Goal: Communication & Community: Share content

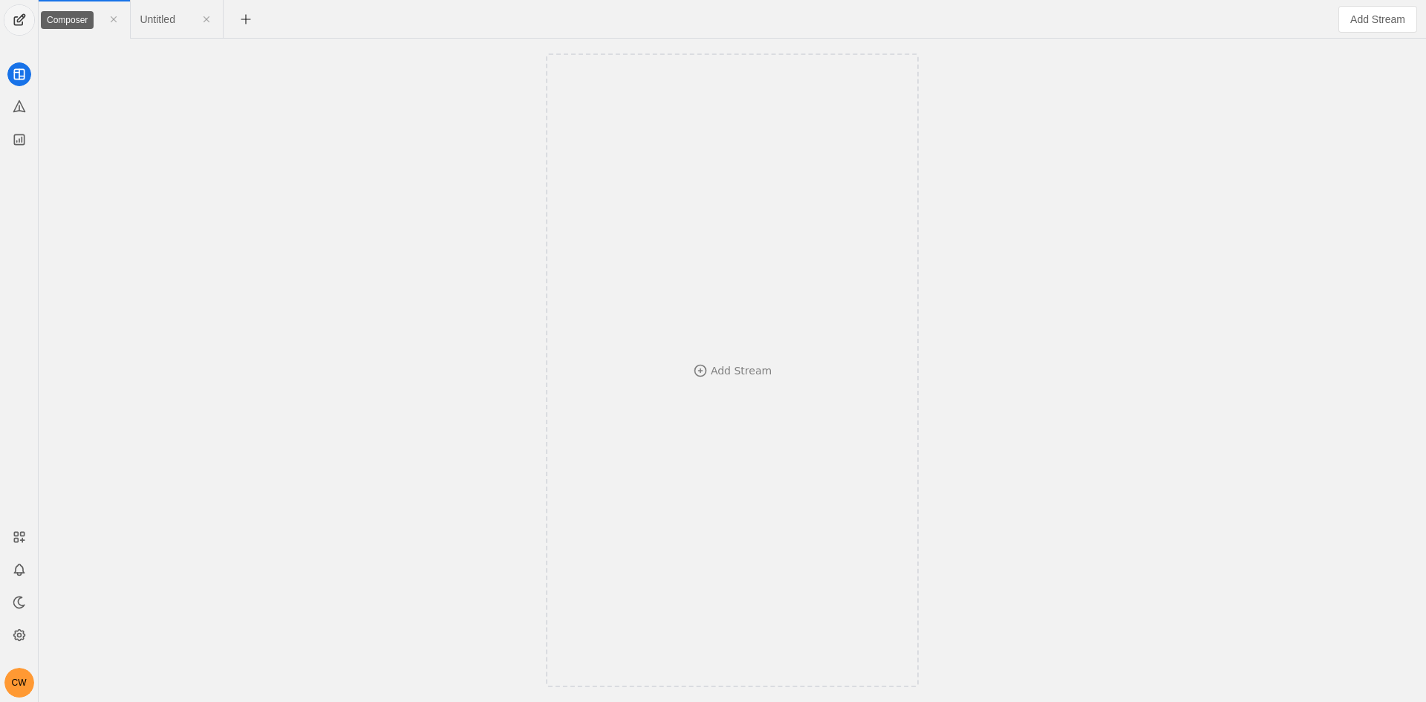
click at [19, 18] on span "undefined" at bounding box center [19, 20] width 30 height 30
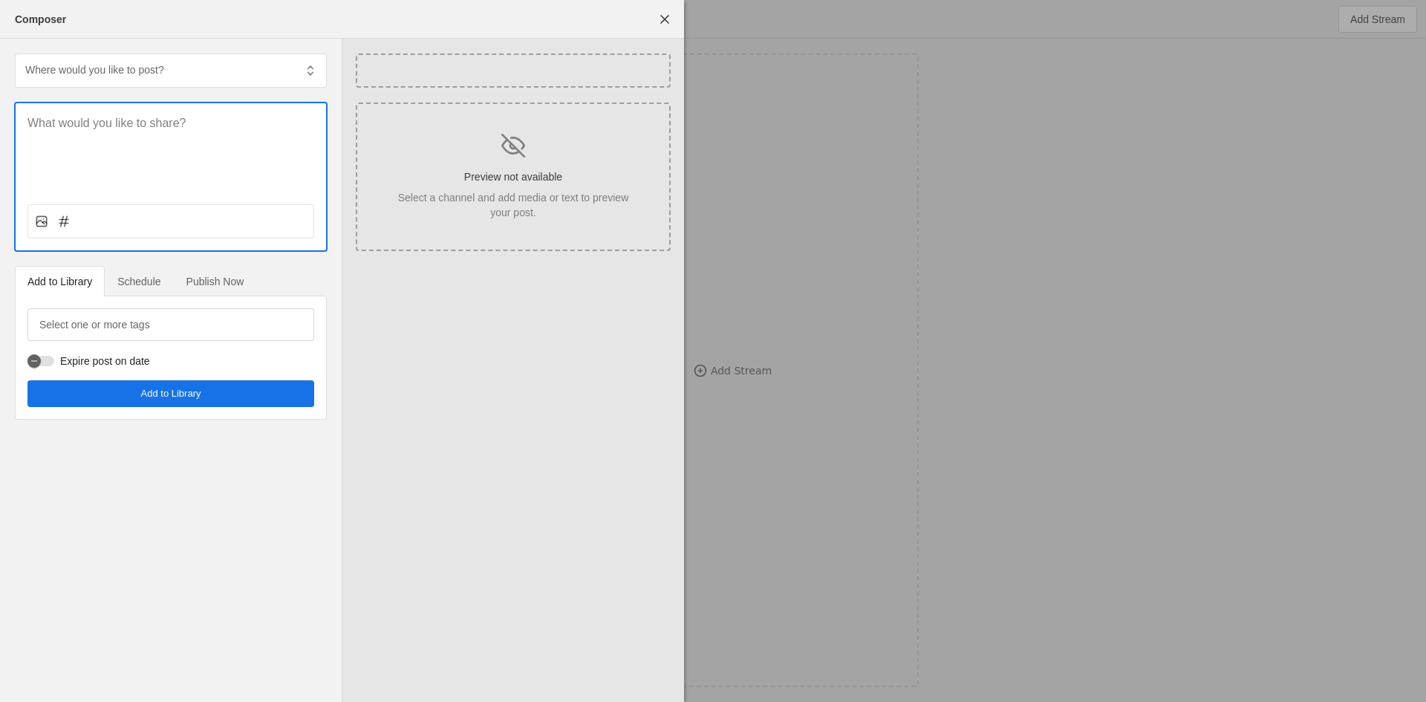
click at [152, 136] on div at bounding box center [171, 147] width 310 height 89
click at [184, 132] on div at bounding box center [171, 147] width 310 height 89
drag, startPoint x: 151, startPoint y: 138, endPoint x: 110, endPoint y: 128, distance: 42.0
click at [110, 128] on p at bounding box center [170, 123] width 287 height 17
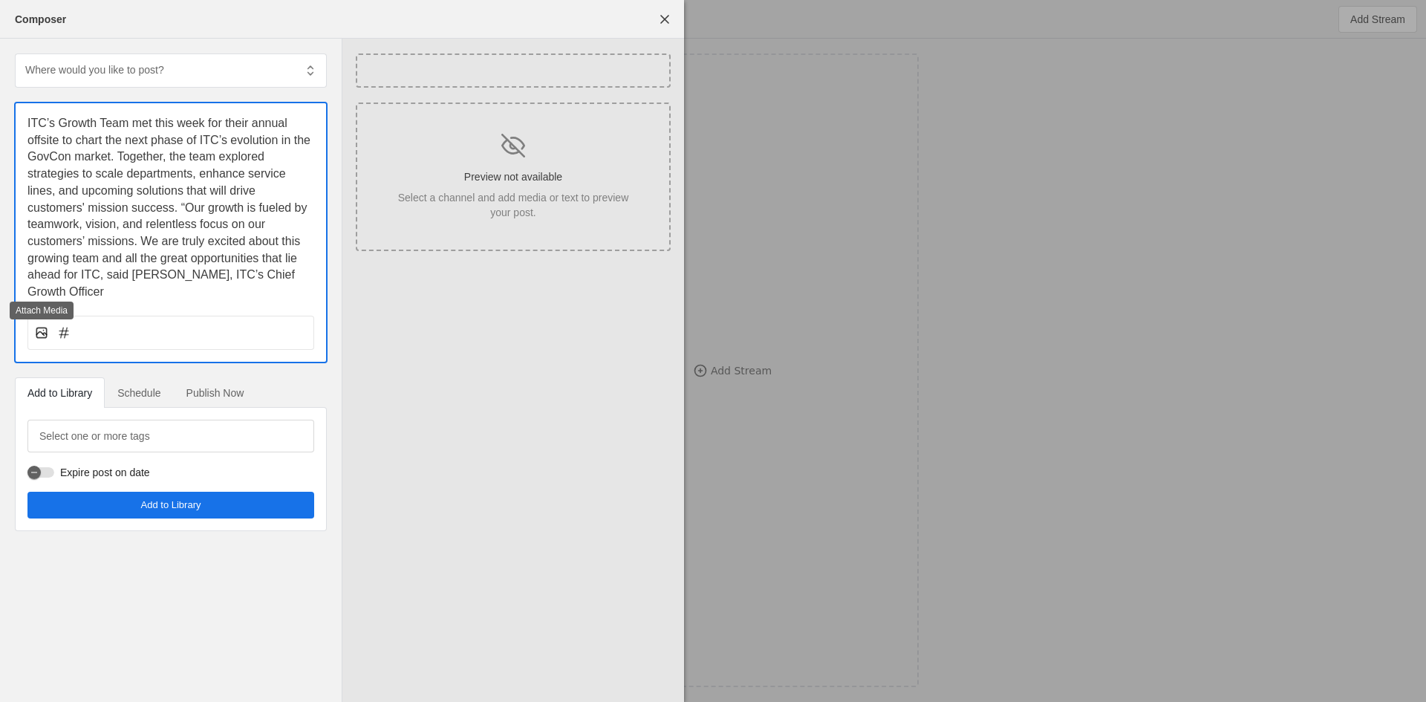
click at [44, 339] on icon at bounding box center [41, 332] width 15 height 15
click at [0, 0] on input "file" at bounding box center [0, 0] width 0 height 0
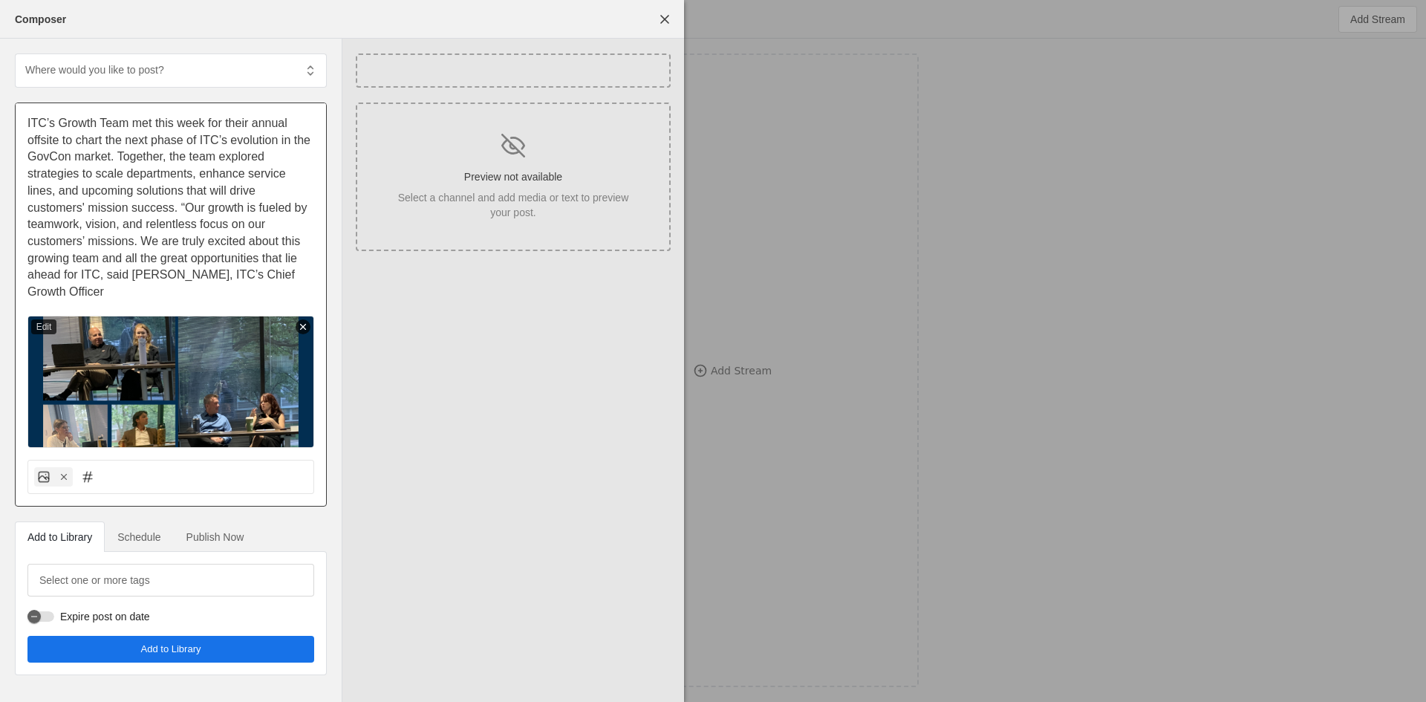
click at [232, 307] on div "ITC’s Growth Team met this week for their annual offsite to chart the next phas…" at bounding box center [171, 275] width 310 height 345
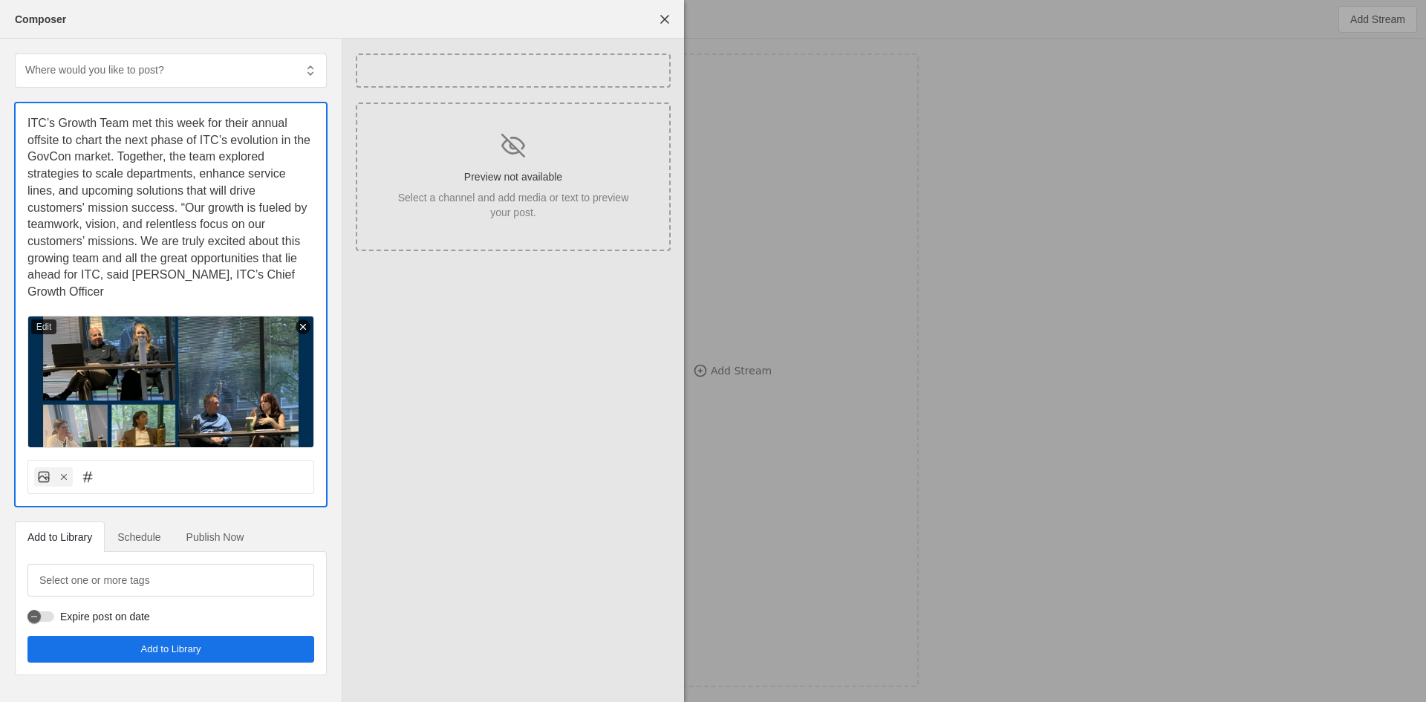
click at [103, 273] on span "ITC’s Growth Team met this week for their annual offsite to chart the next phas…" at bounding box center [170, 207] width 286 height 181
click at [212, 160] on span "ITC’s Growth Team met this week for their annual offsite to chart the next phas…" at bounding box center [170, 207] width 286 height 181
click at [160, 299] on p "ITC’s Growth Team met this week for their annual offsite to chart the next phas…" at bounding box center [170, 208] width 287 height 186
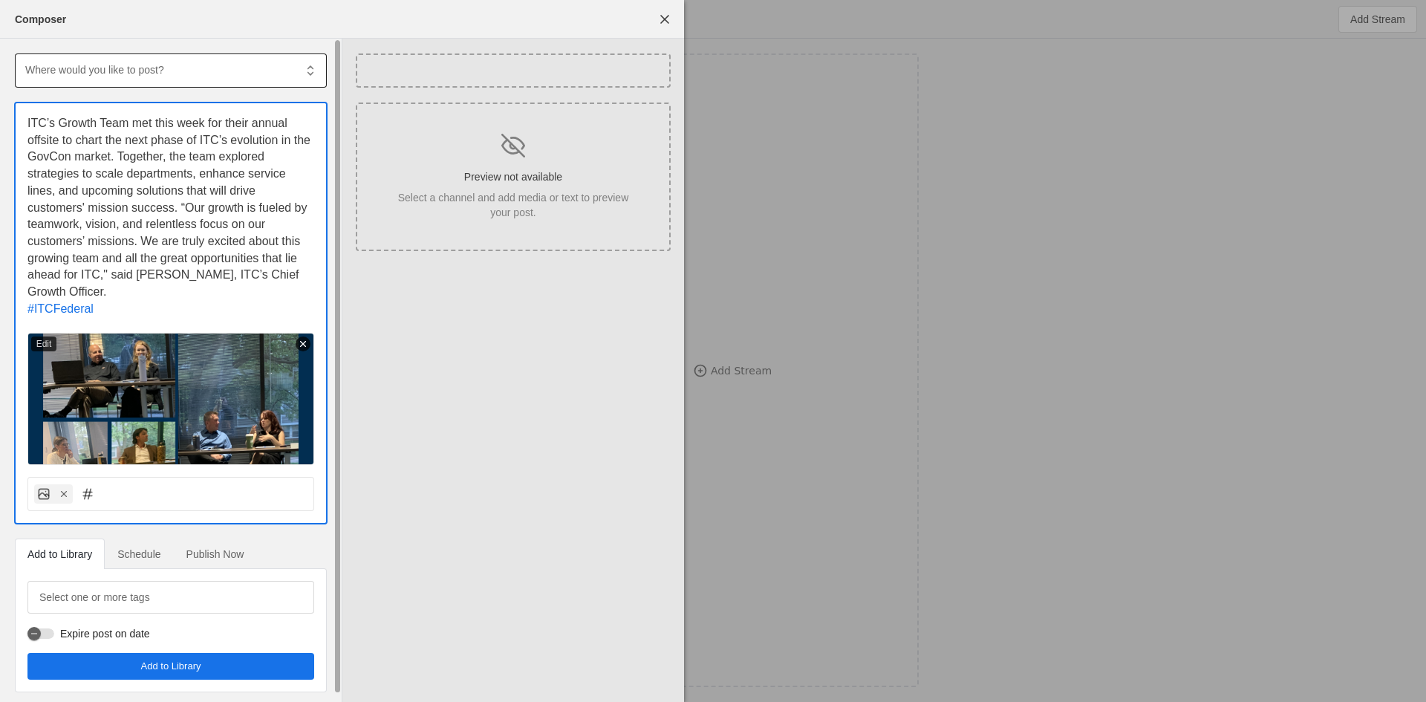
click at [198, 84] on div at bounding box center [159, 69] width 270 height 33
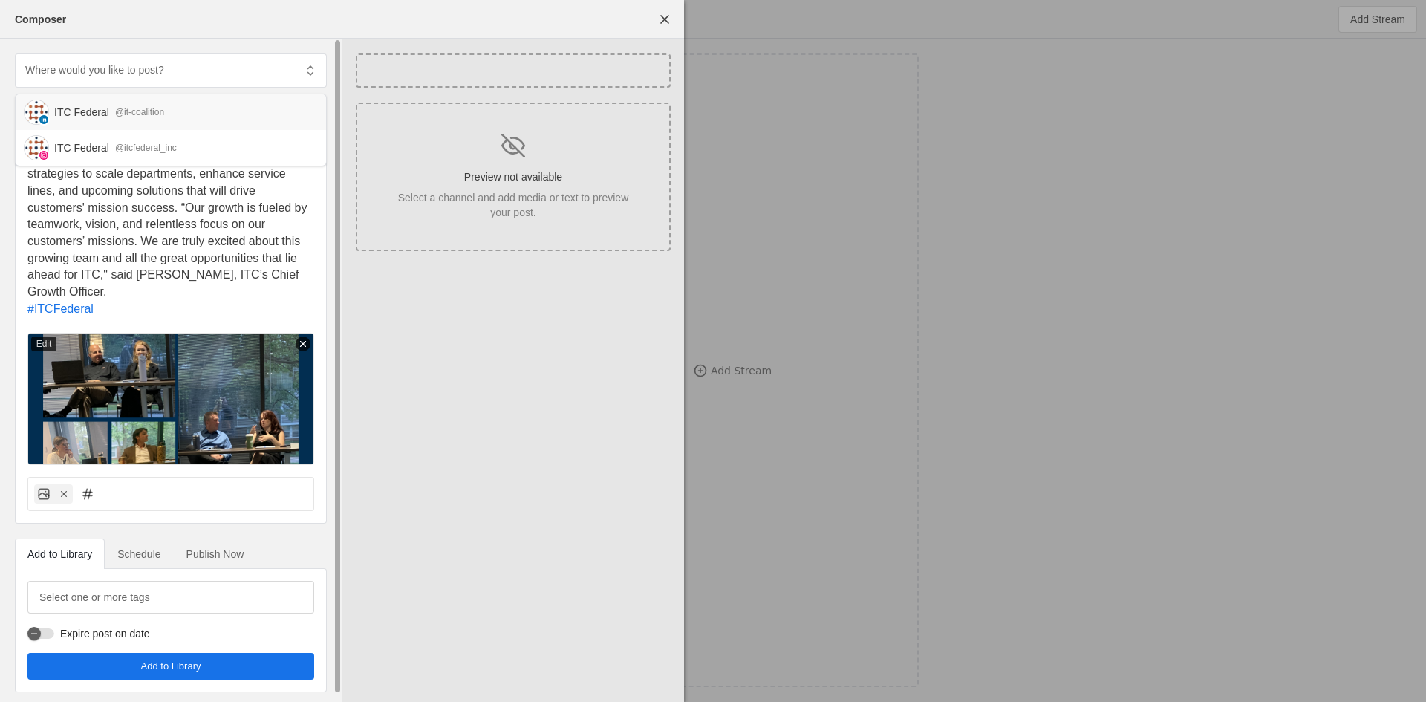
click at [124, 124] on div "ITC Federal @it-coalition" at bounding box center [171, 112] width 310 height 36
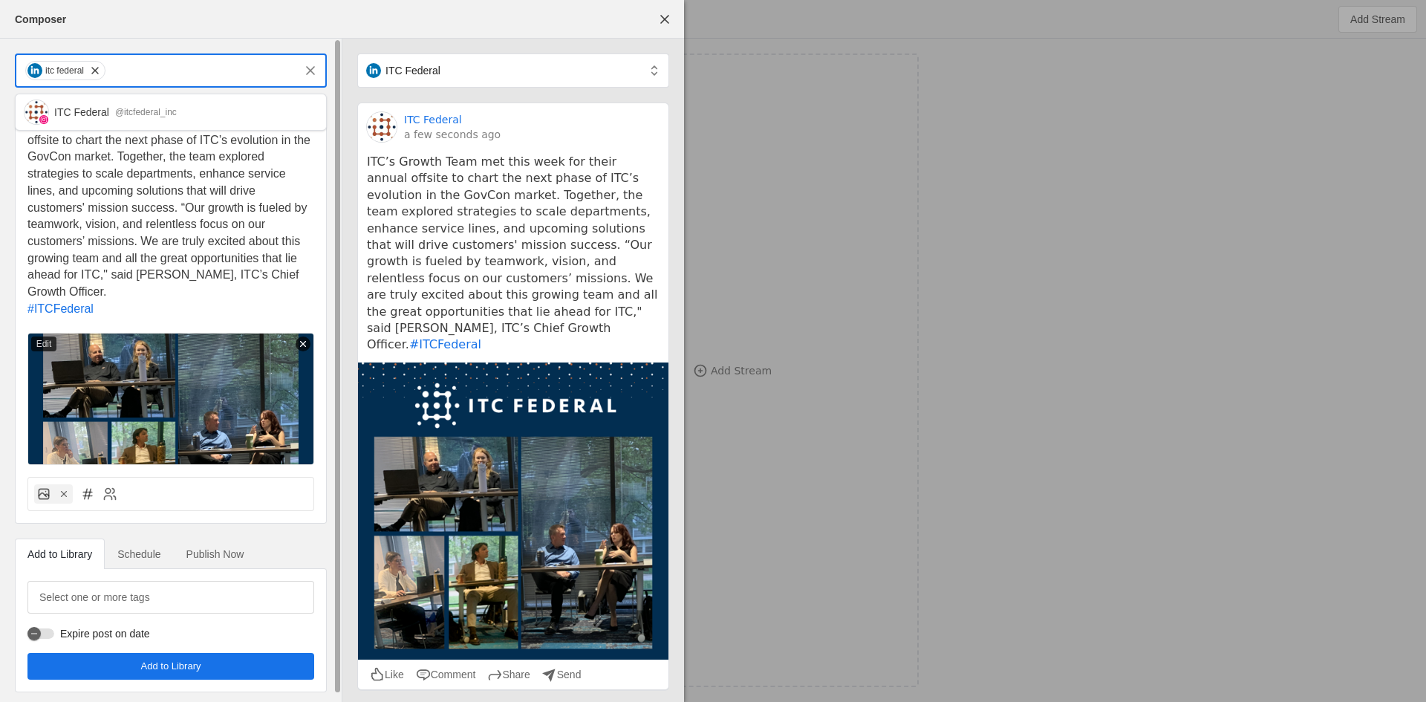
click at [155, 70] on input "text" at bounding box center [200, 71] width 187 height 18
click at [168, 123] on div "ITC Federal @itcfederal_inc" at bounding box center [171, 112] width 310 height 36
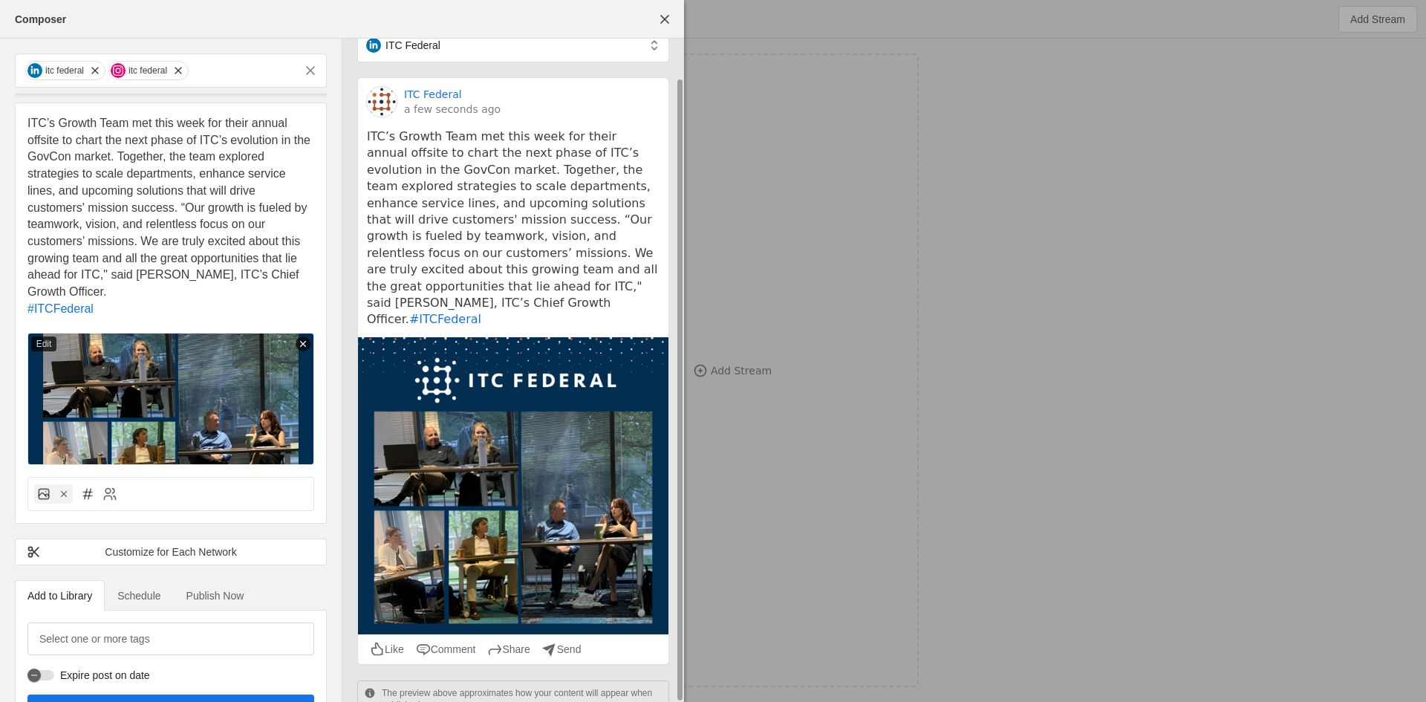
scroll to position [39, 0]
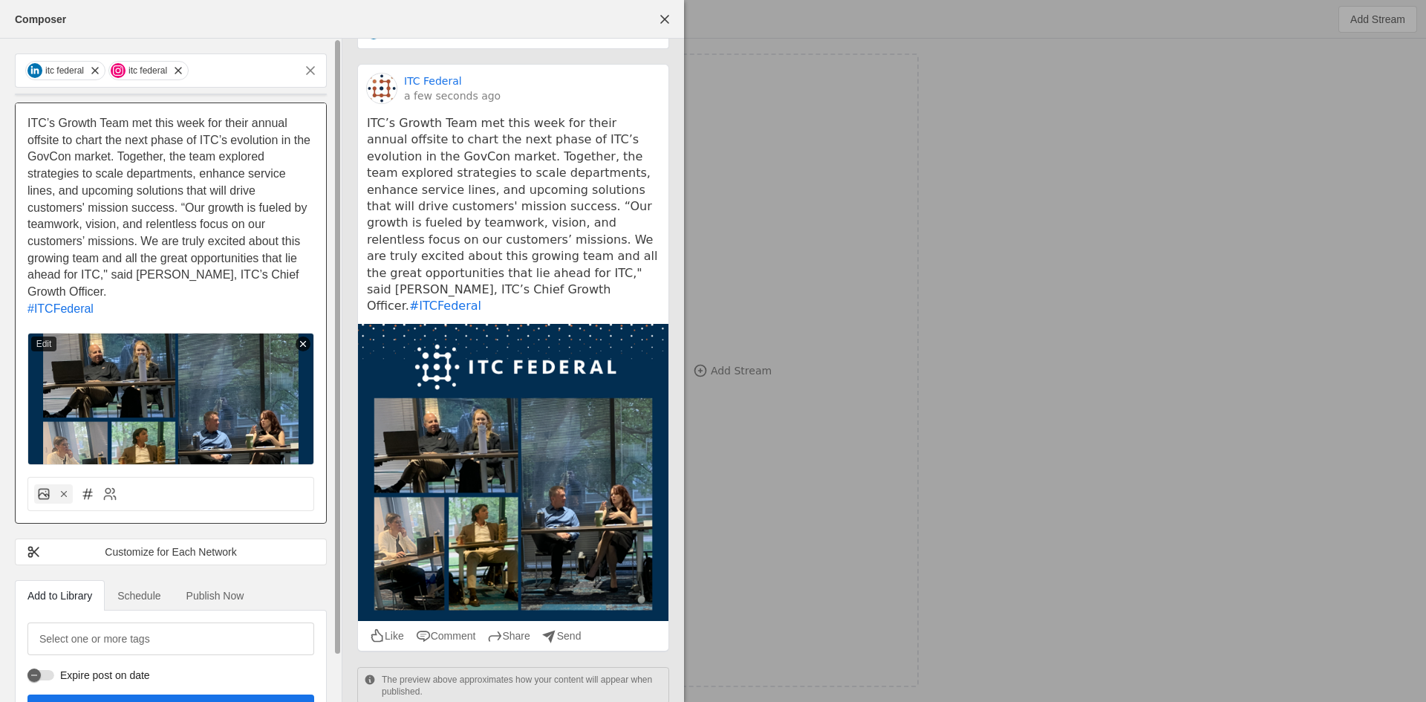
click at [132, 298] on p "ITC’s Growth Team met this week for their annual offsite to chart the next phas…" at bounding box center [170, 208] width 287 height 186
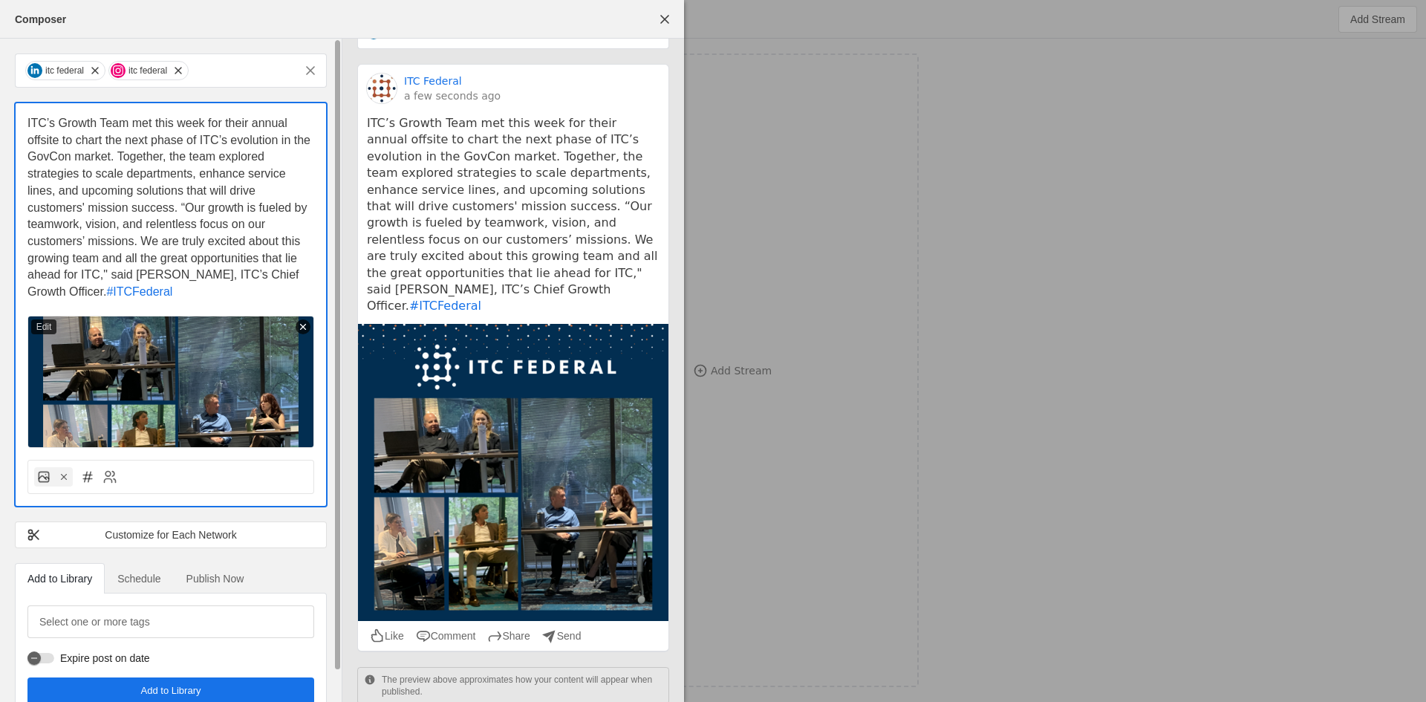
scroll to position [22, 0]
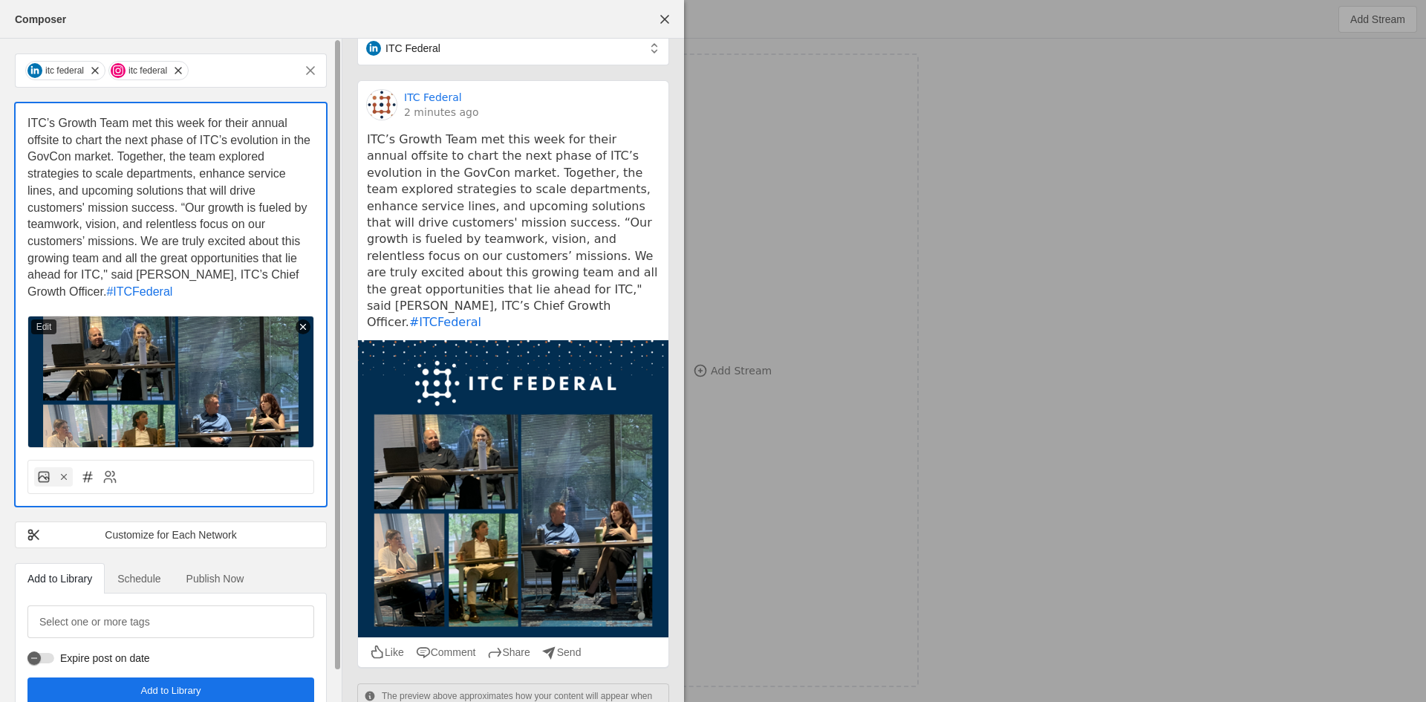
drag, startPoint x: 105, startPoint y: 290, endPoint x: 70, endPoint y: 139, distance: 155.6
click at [16, 92] on div "itc federal itc federal ITC’s Growth Team met this week for their annual offsit…" at bounding box center [171, 385] width 342 height 693
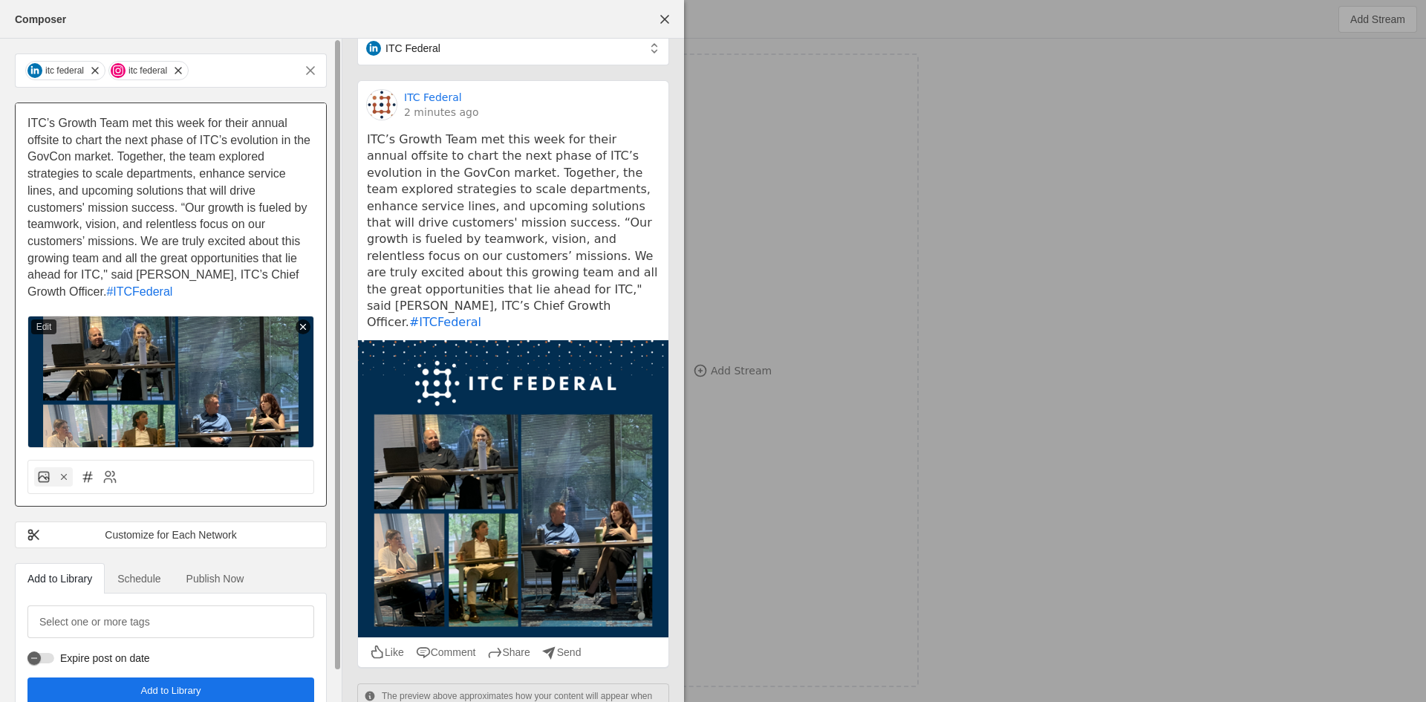
scroll to position [39, 0]
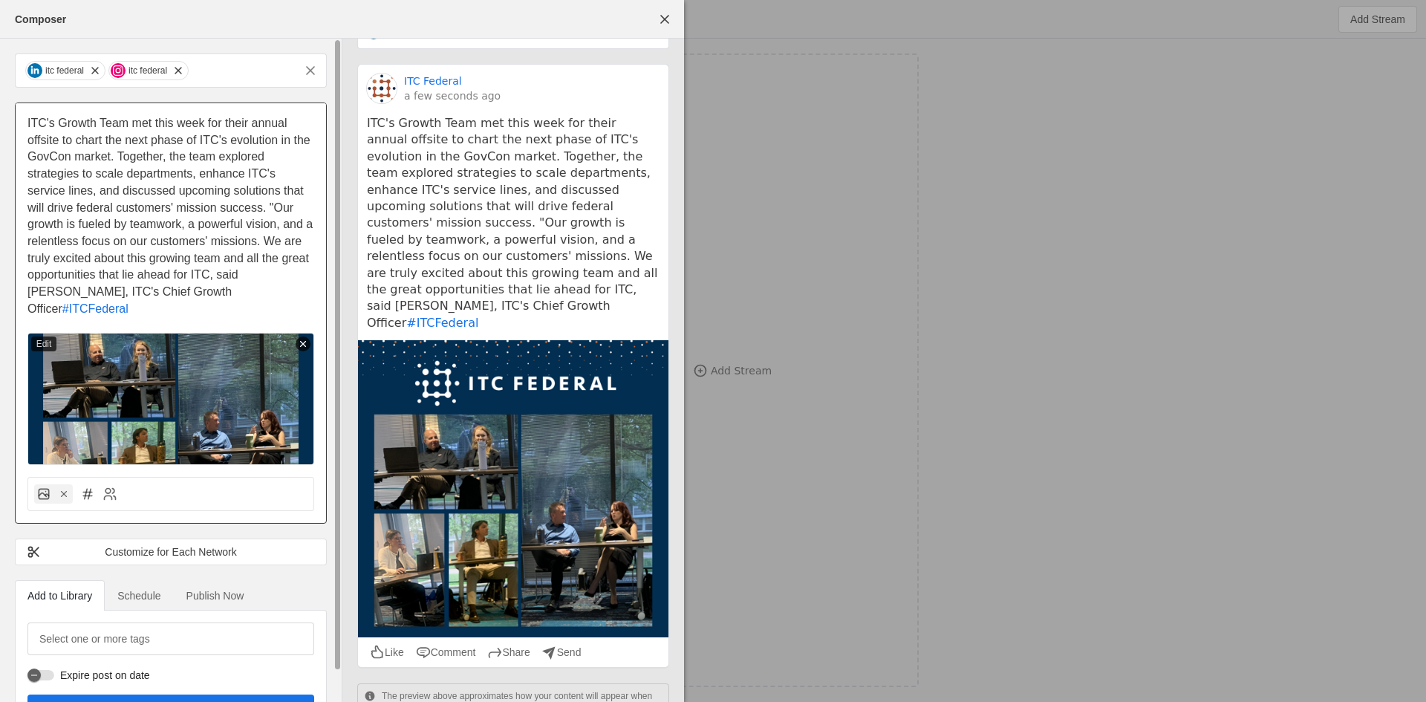
click at [146, 198] on p "ITC's Growth Team met this week for their annual offsite to chart the next phas…" at bounding box center [170, 216] width 287 height 203
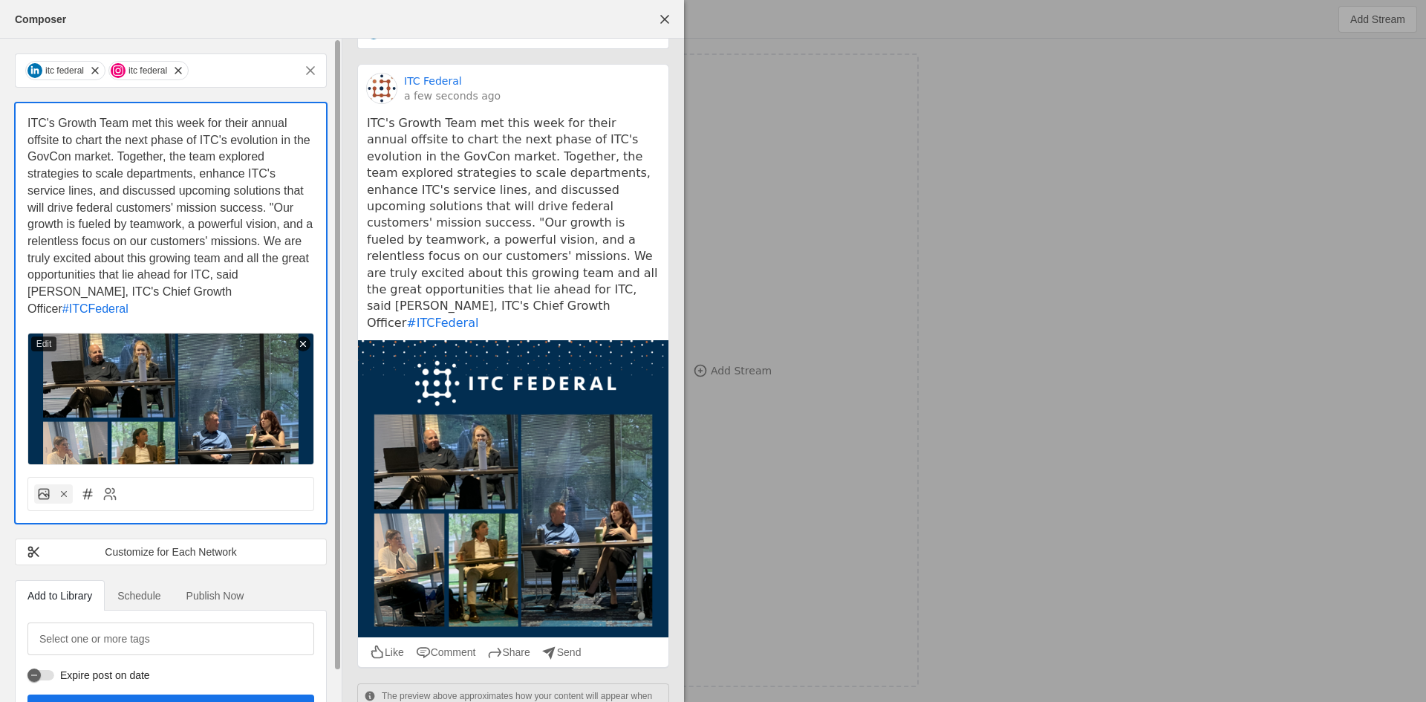
click at [146, 208] on span "ITC's Growth Team met this week for their annual offsite to chart the next phas…" at bounding box center [171, 216] width 289 height 198
click at [111, 486] on icon at bounding box center [109, 493] width 15 height 15
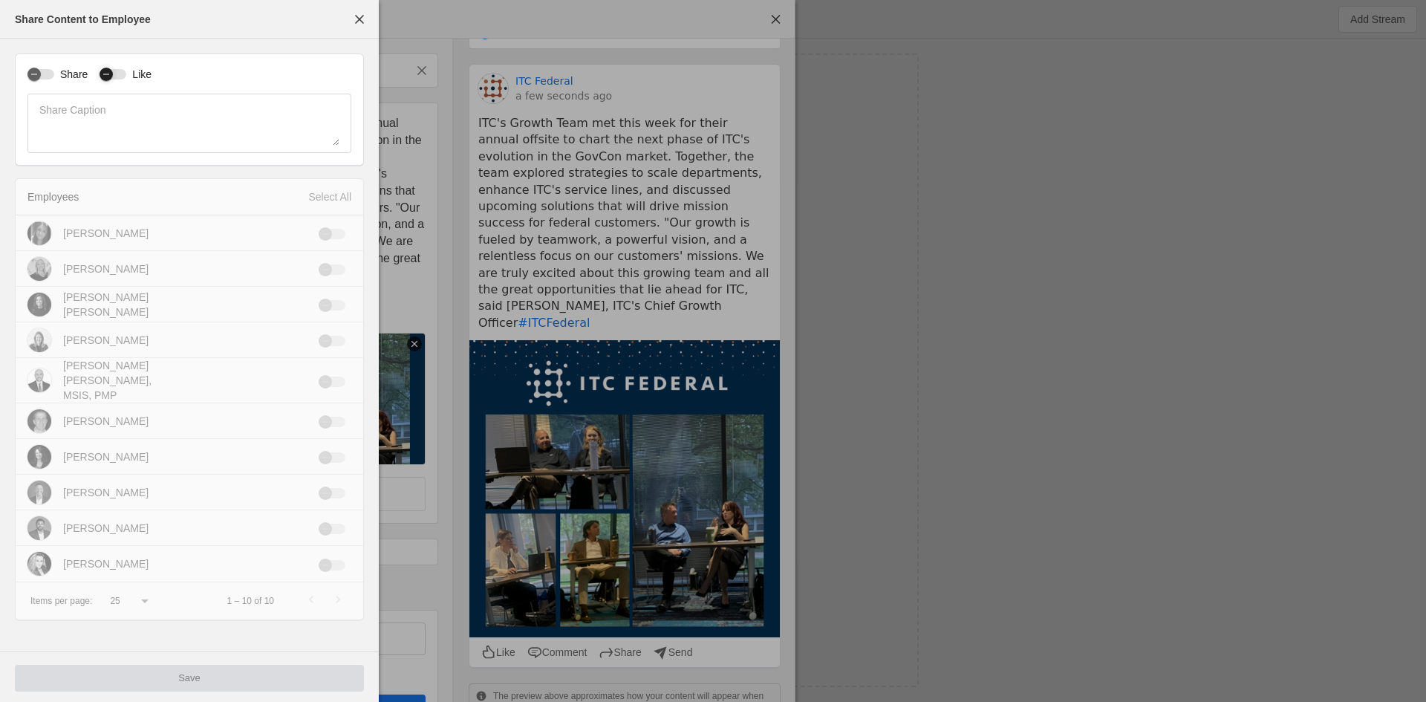
click at [120, 78] on div "button" at bounding box center [113, 74] width 27 height 10
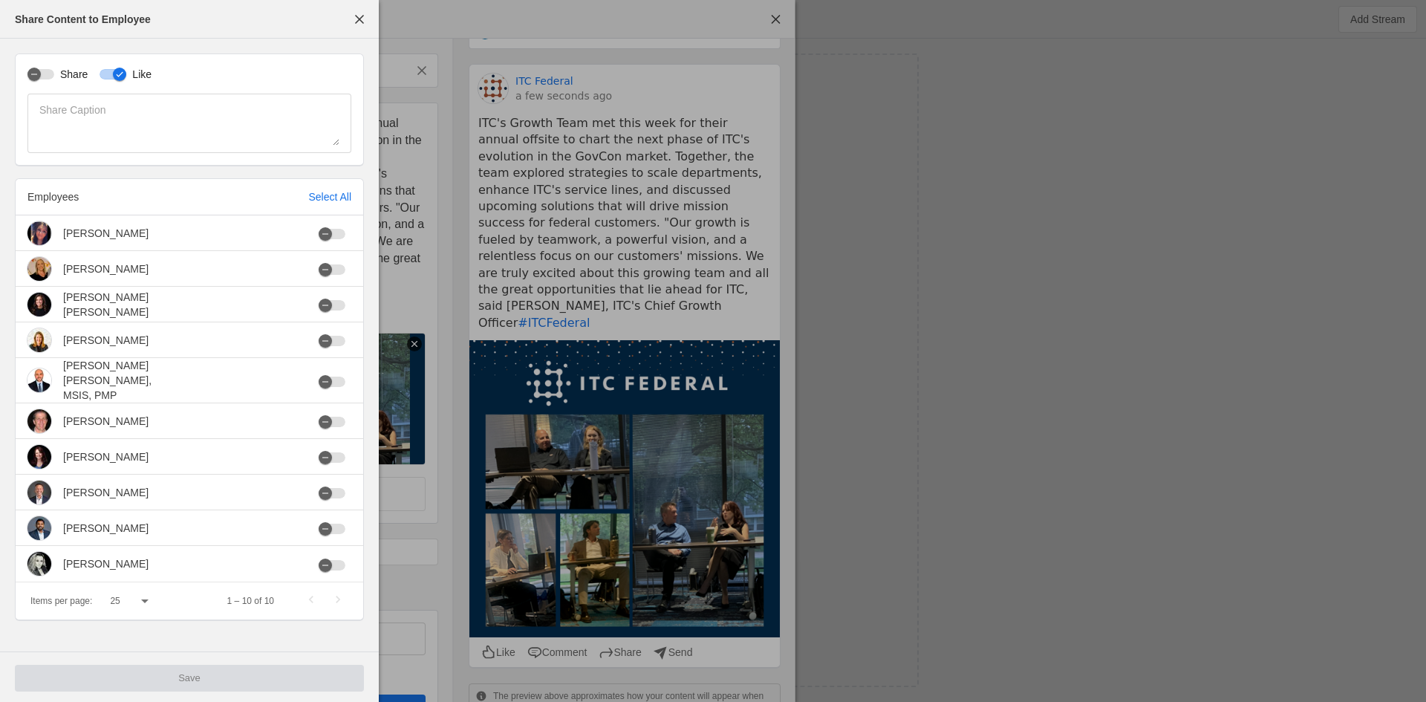
click at [64, 76] on label "Share" at bounding box center [70, 74] width 33 height 15
click at [54, 76] on button "Share" at bounding box center [40, 74] width 27 height 10
click at [338, 195] on div "Select All" at bounding box center [329, 196] width 43 height 15
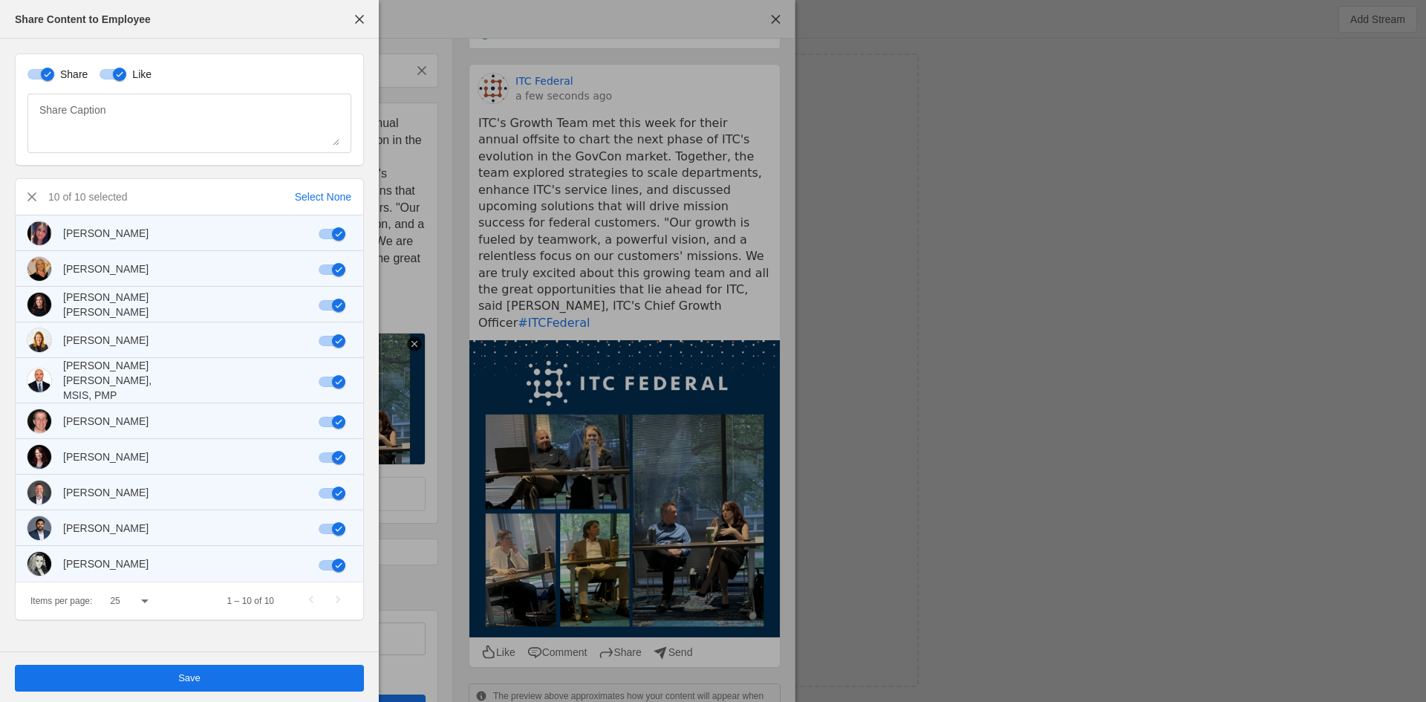
drag, startPoint x: 301, startPoint y: 663, endPoint x: 297, endPoint y: 673, distance: 10.3
click at [297, 673] on div "Save" at bounding box center [189, 677] width 349 height 51
click at [296, 673] on span "undefined" at bounding box center [189, 678] width 349 height 27
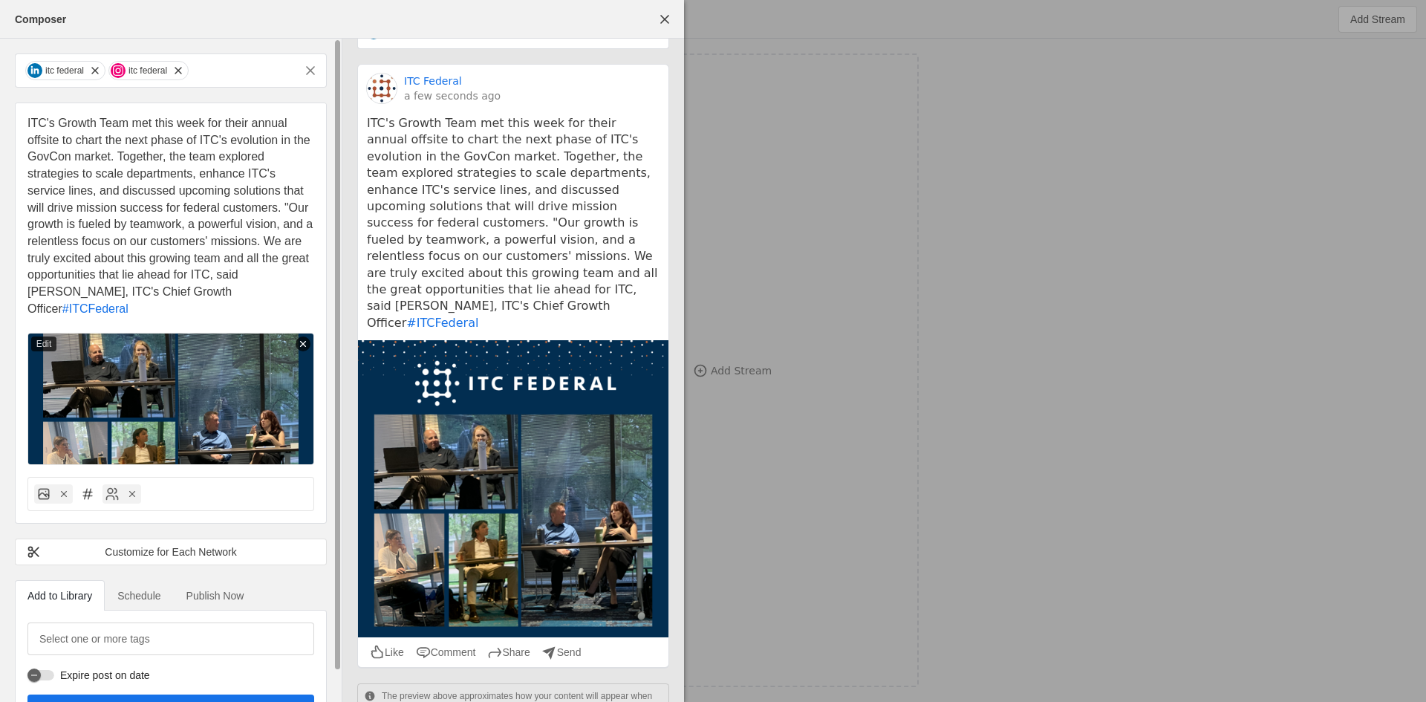
click at [149, 590] on span "Schedule" at bounding box center [138, 595] width 43 height 10
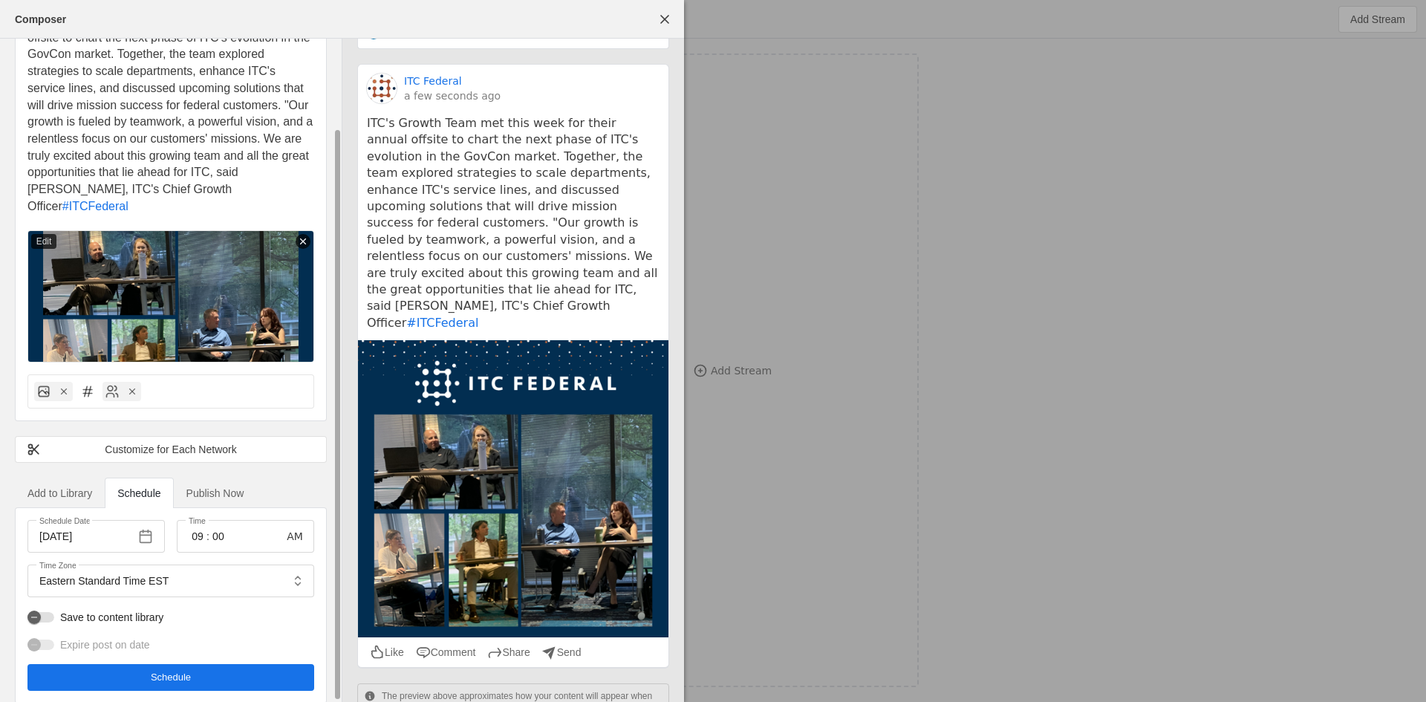
click at [56, 610] on label "Save to content library" at bounding box center [108, 617] width 109 height 15
click at [54, 612] on button "Save to content library" at bounding box center [40, 617] width 27 height 10
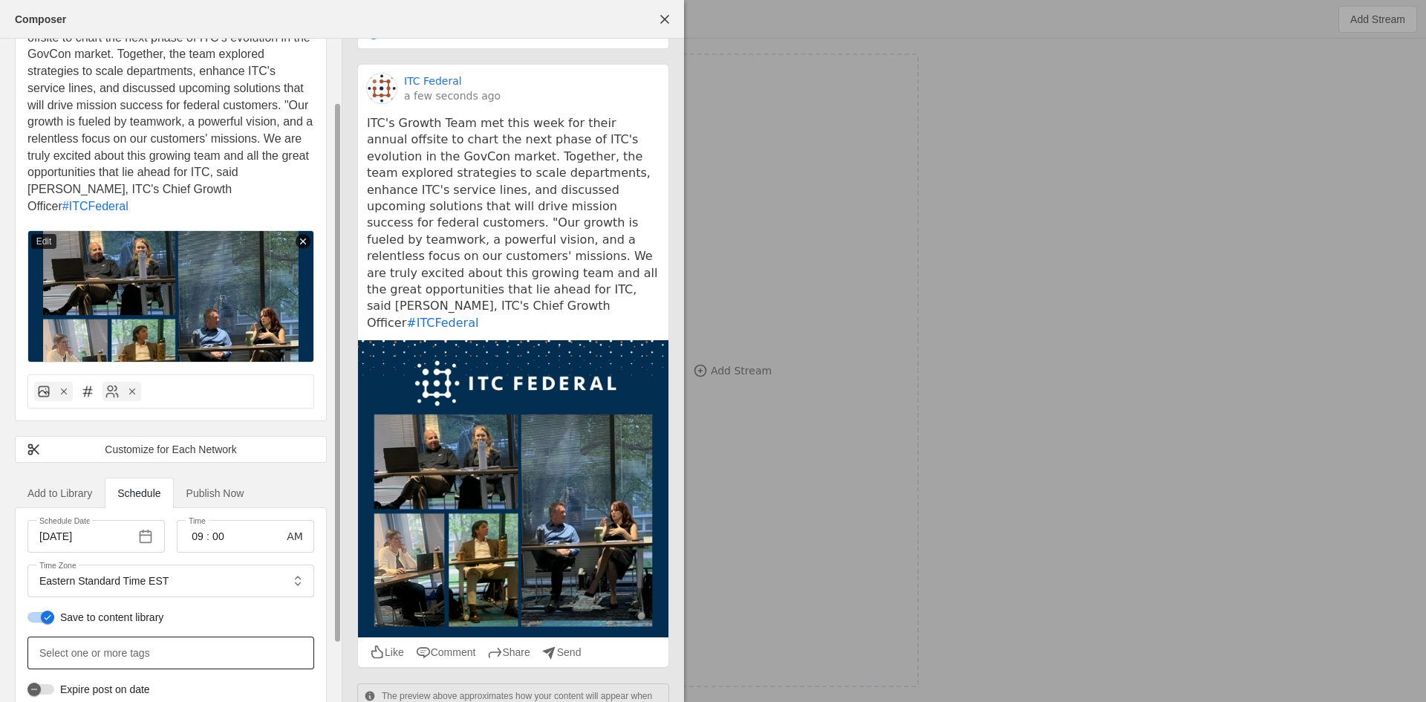
click at [141, 644] on mat-label "Select one or more tags" at bounding box center [94, 653] width 111 height 18
click at [141, 644] on input "Select one or more tags" at bounding box center [104, 653] width 130 height 18
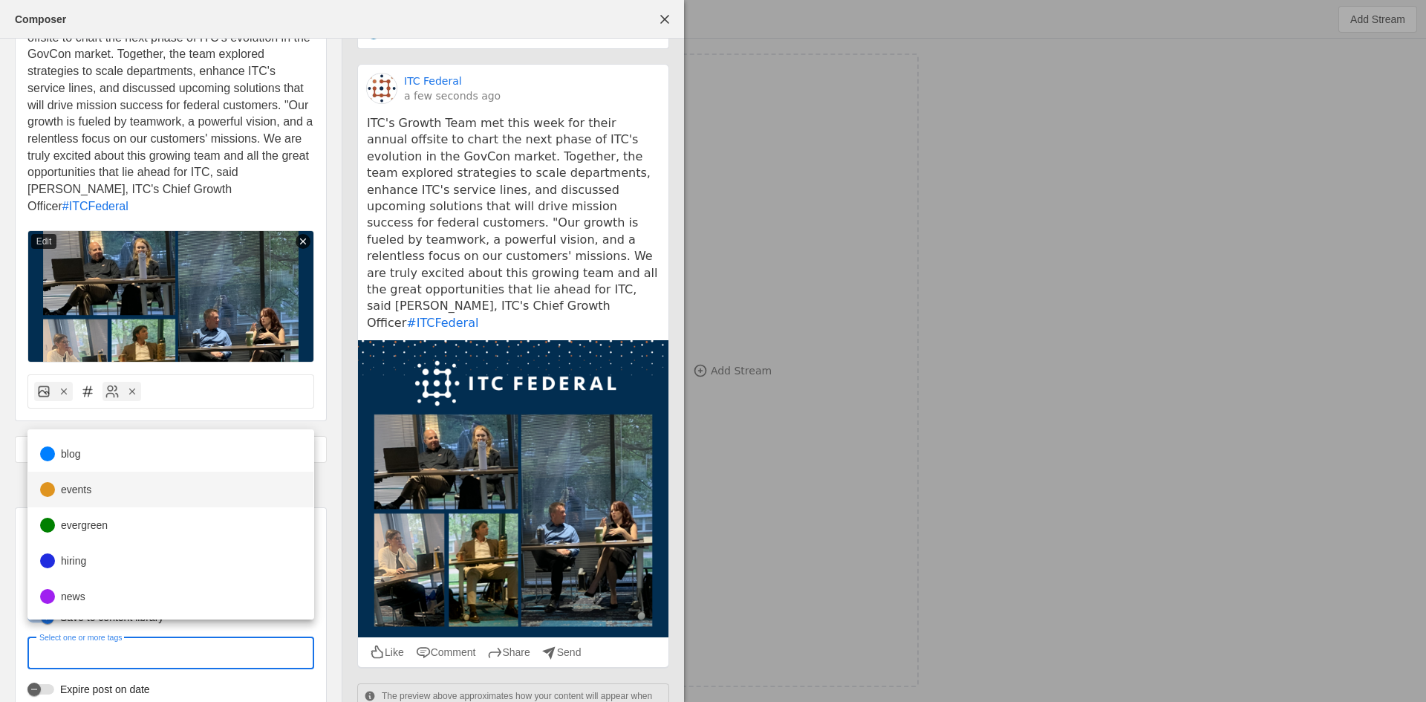
click at [148, 488] on mat-option "events" at bounding box center [170, 490] width 285 height 36
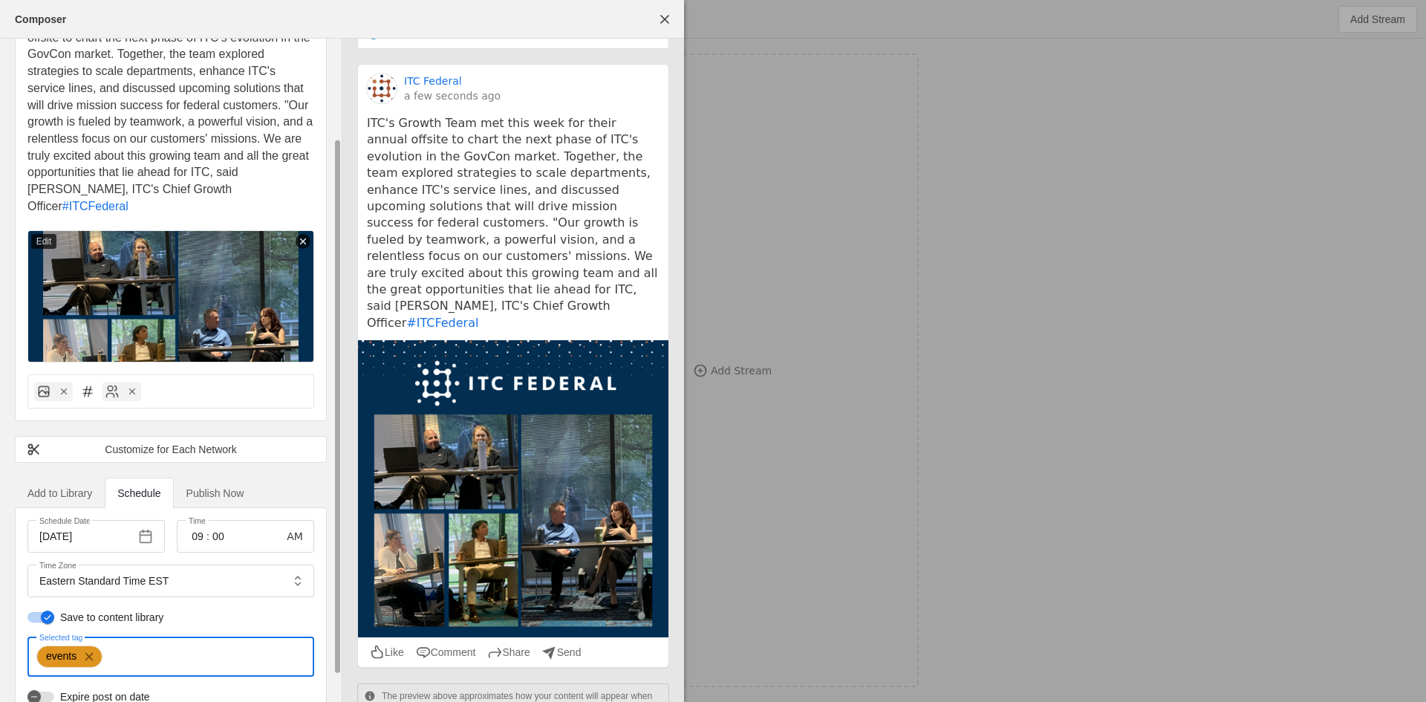
scroll to position [154, 0]
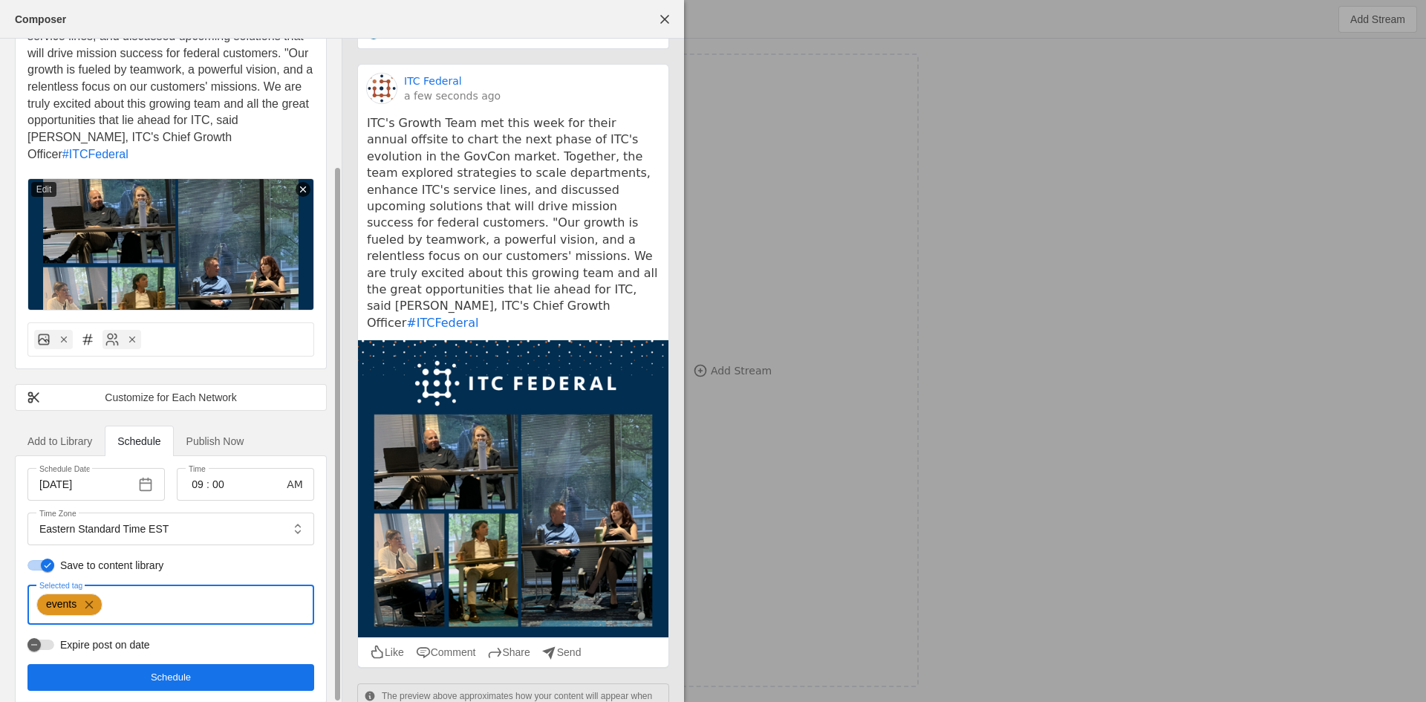
click at [202, 667] on span "undefined" at bounding box center [170, 677] width 287 height 27
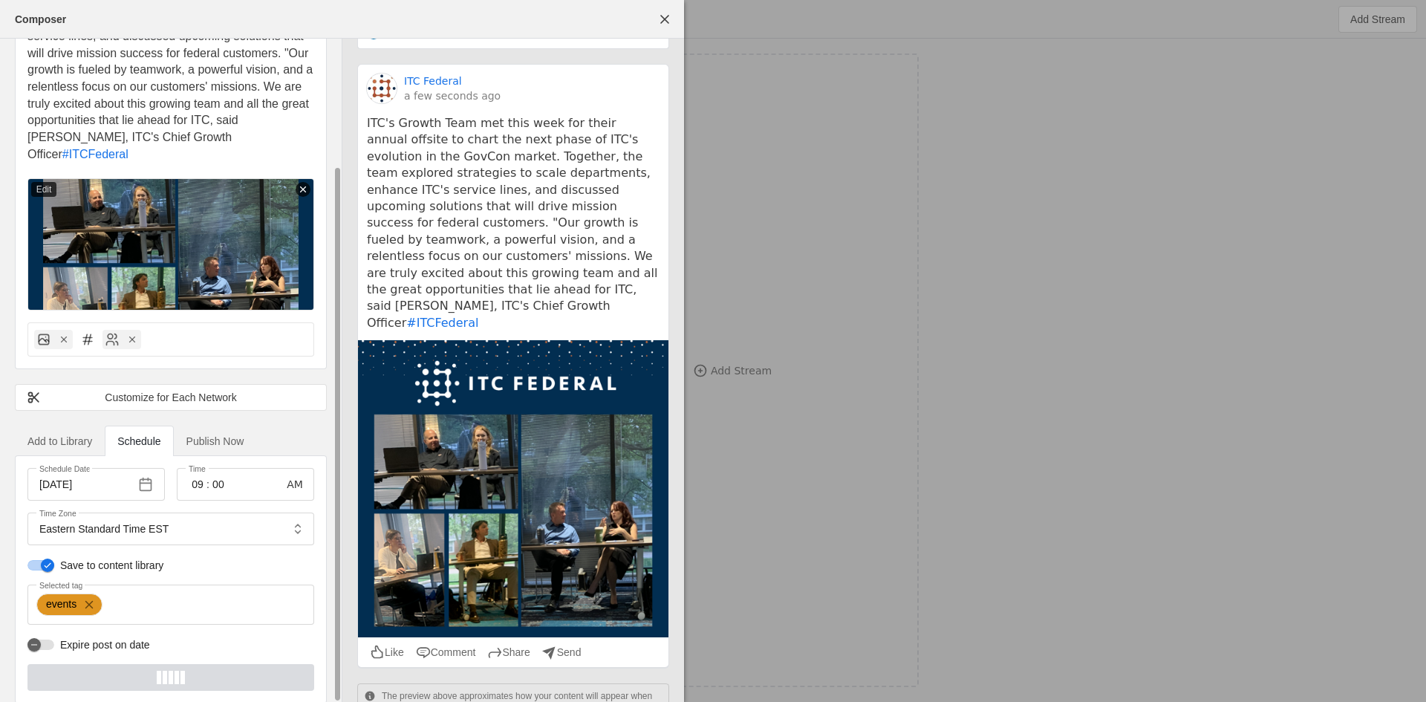
scroll to position [0, 0]
